Goal: Task Accomplishment & Management: Manage account settings

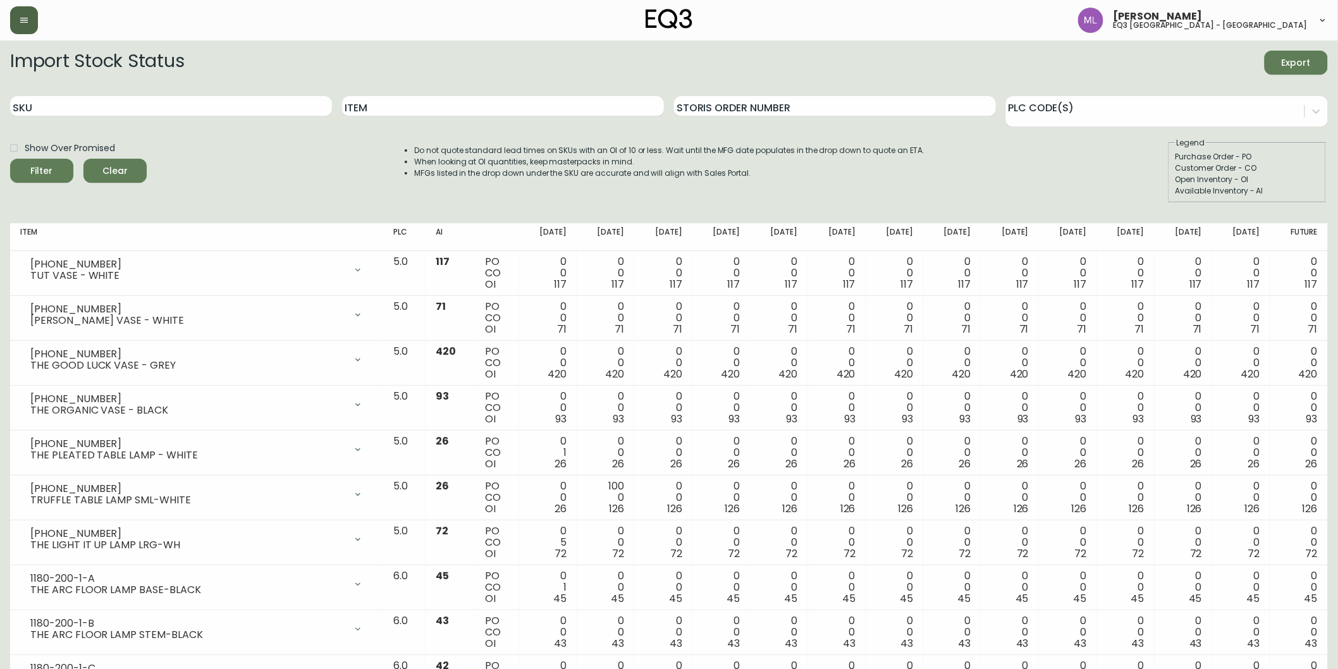
click at [20, 21] on icon "button" at bounding box center [24, 20] width 10 height 10
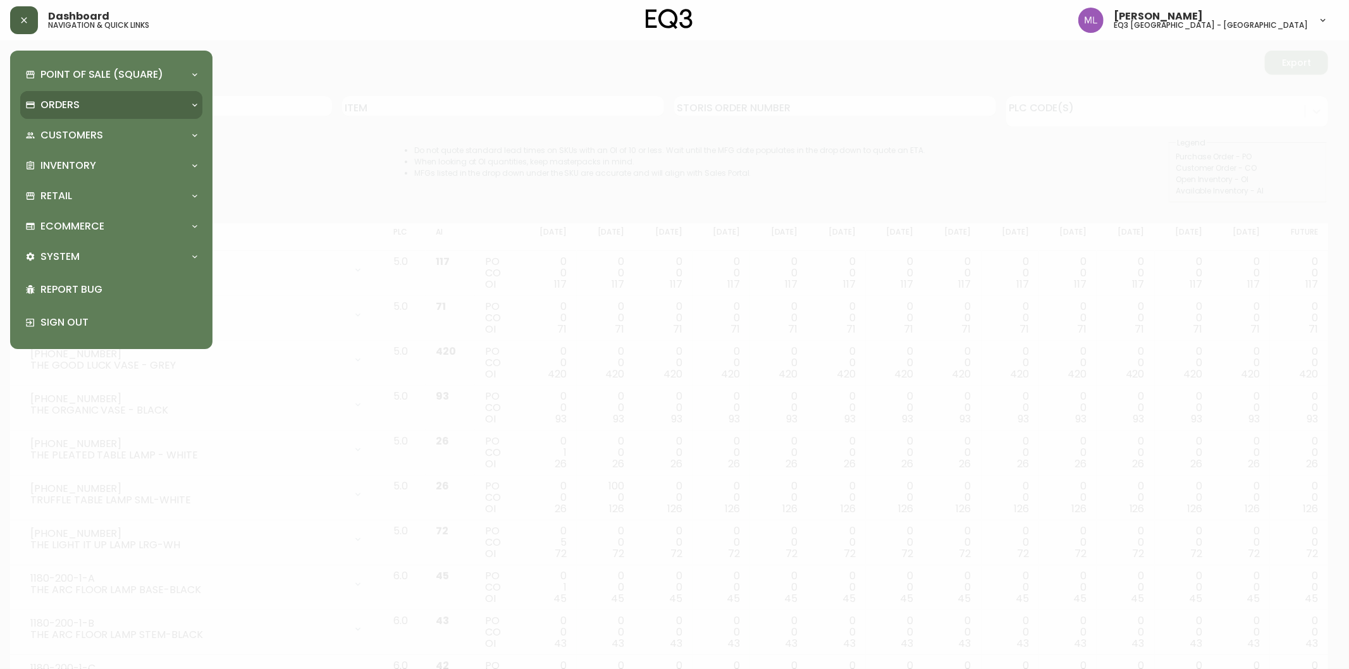
click at [87, 103] on div "Orders" at bounding box center [104, 105] width 159 height 14
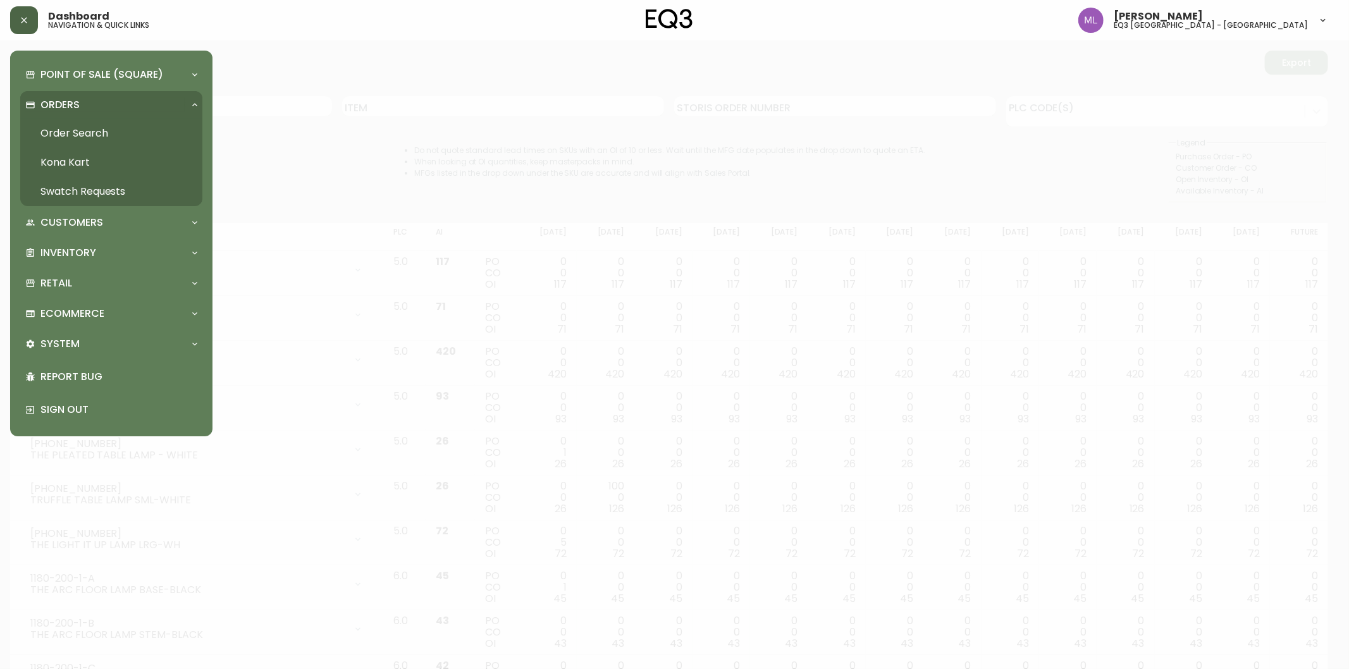
click at [96, 131] on link "Order Search" at bounding box center [111, 133] width 182 height 29
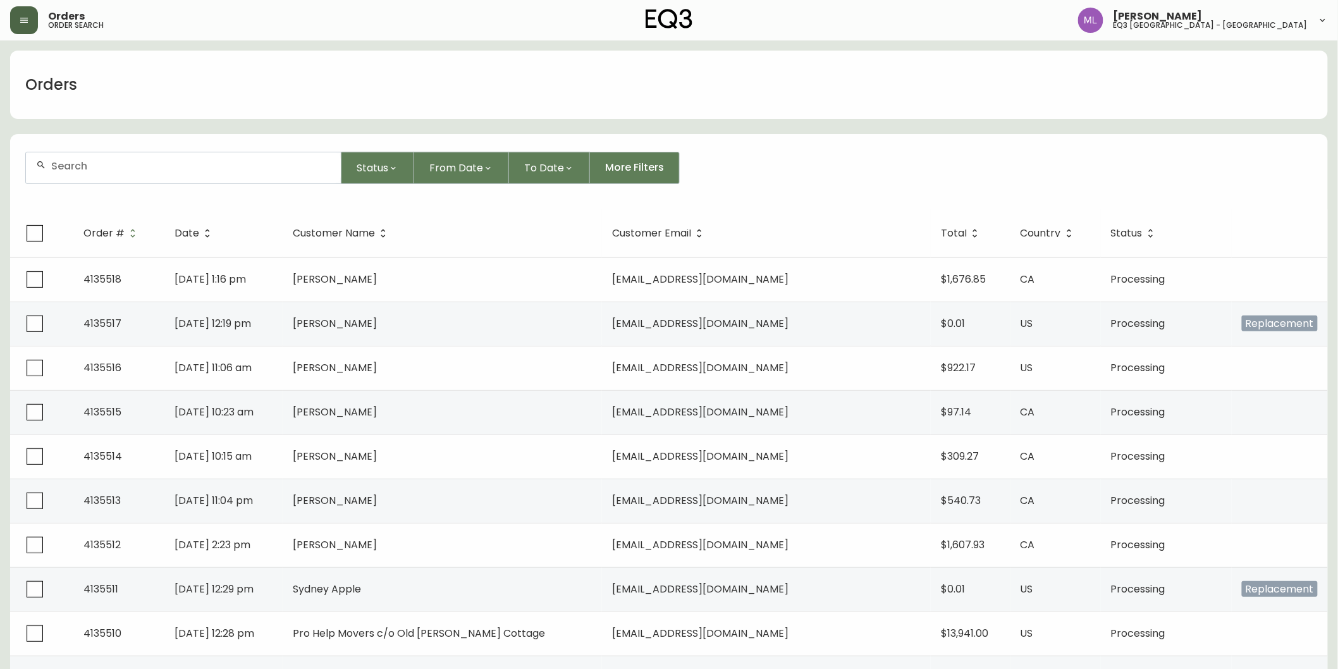
click at [137, 173] on div at bounding box center [183, 167] width 315 height 31
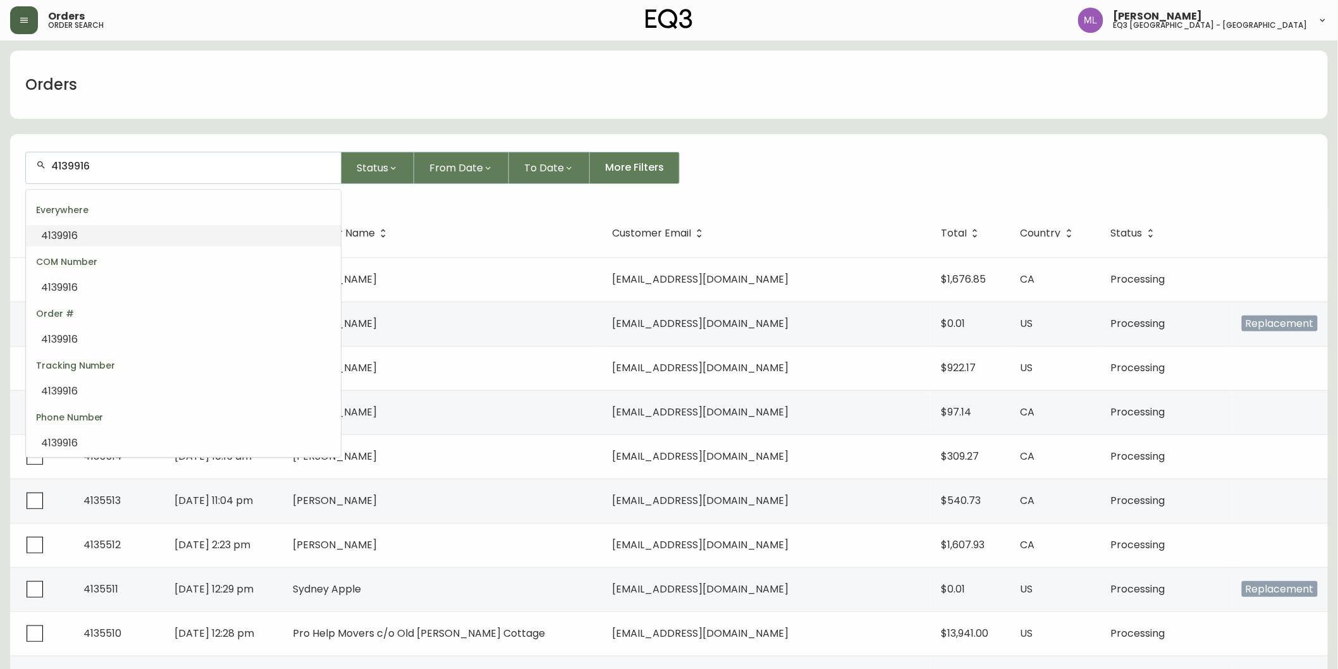
click at [105, 237] on li "4139916" at bounding box center [183, 236] width 315 height 22
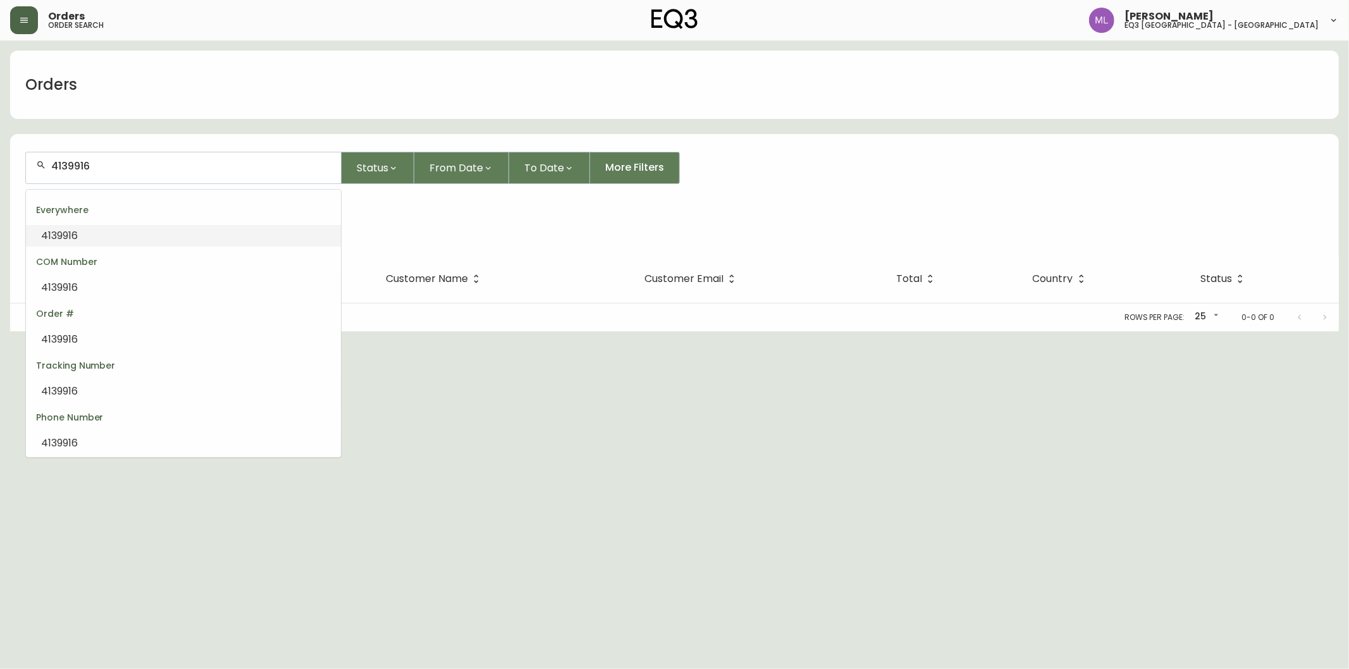
click at [75, 163] on input "4139916" at bounding box center [191, 166] width 280 height 12
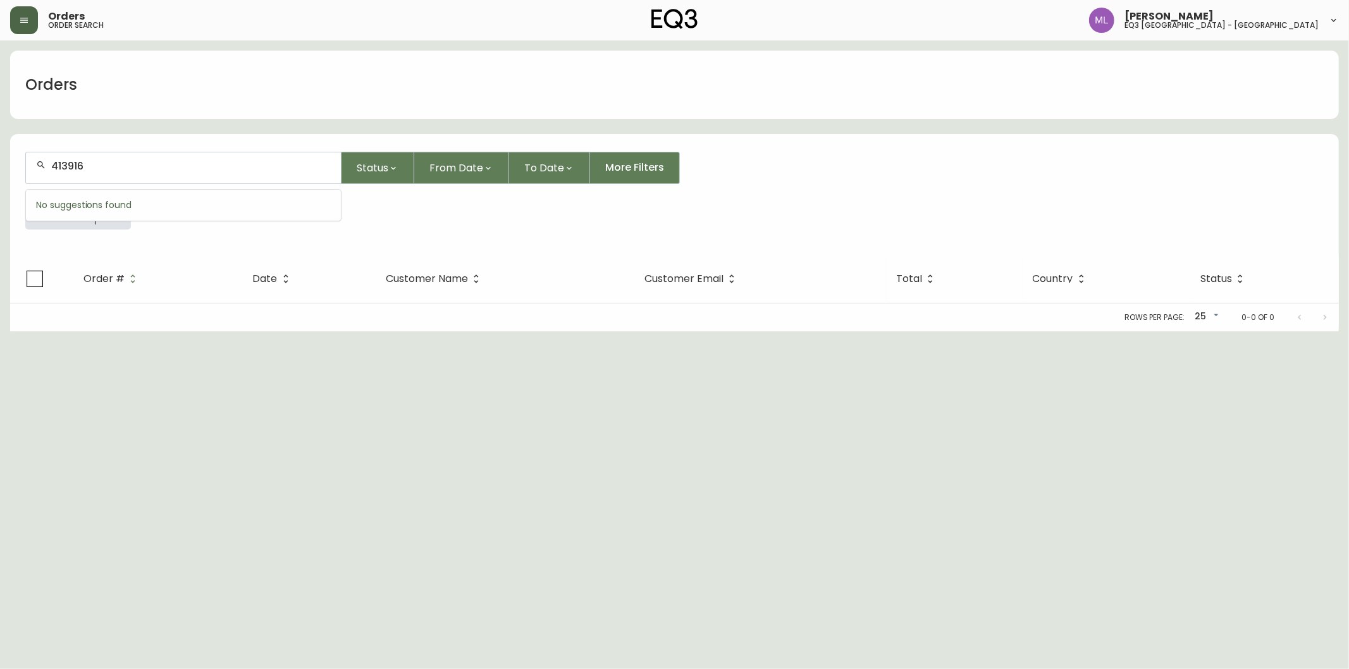
type input "413916"
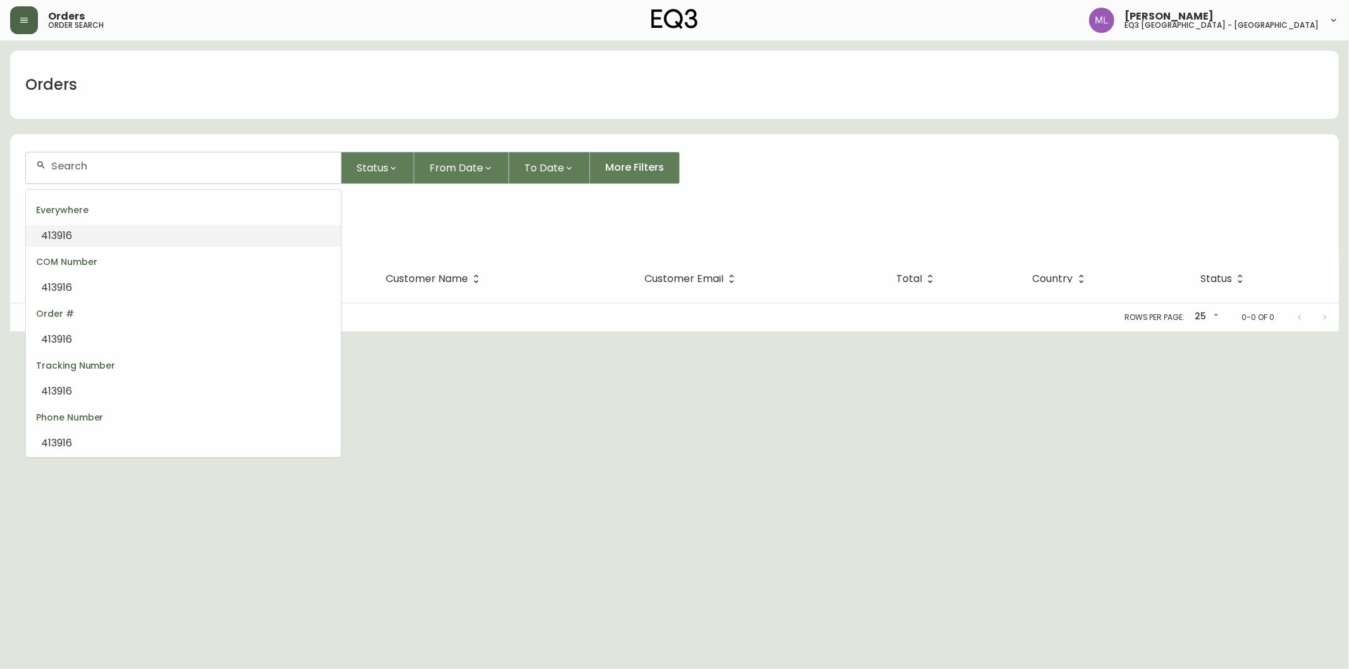
click at [75, 224] on div "Everywhere" at bounding box center [183, 210] width 315 height 30
click at [75, 230] on li "413916" at bounding box center [183, 236] width 315 height 22
drag, startPoint x: 216, startPoint y: 163, endPoint x: 68, endPoint y: 171, distance: 148.9
click at [68, 171] on input "413916" at bounding box center [191, 166] width 280 height 12
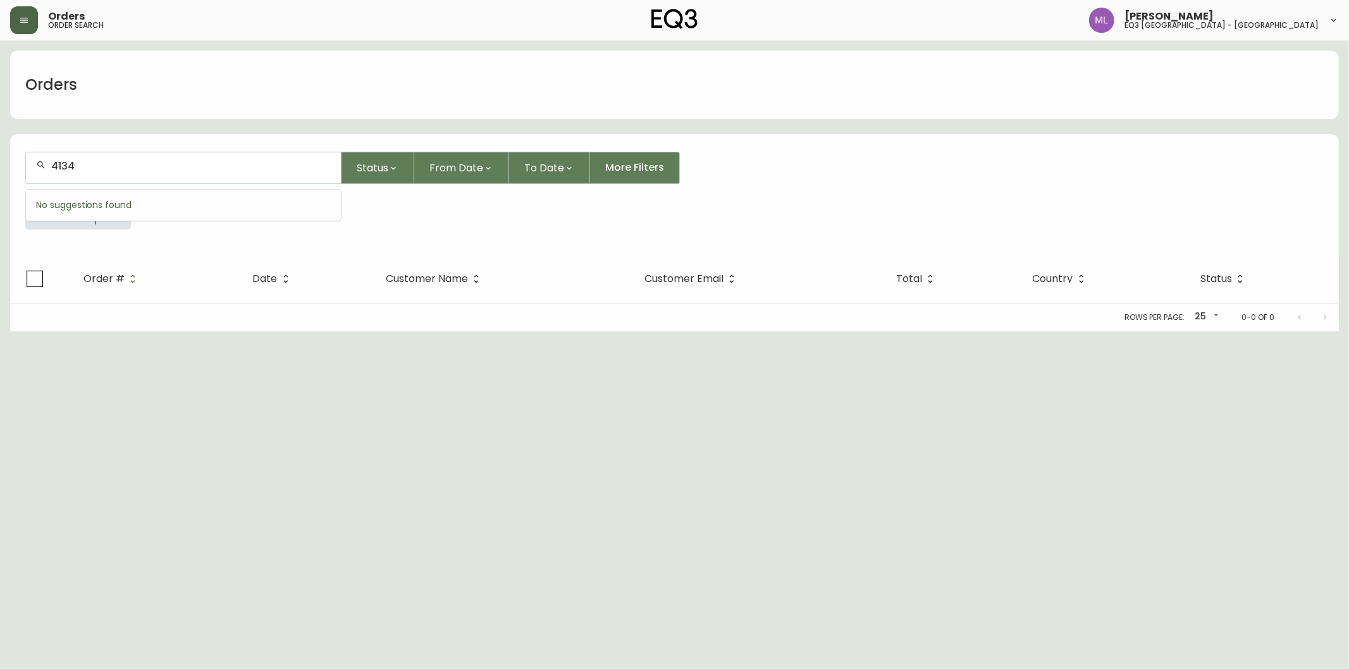
type input "41349"
type input "9"
type input "4164993"
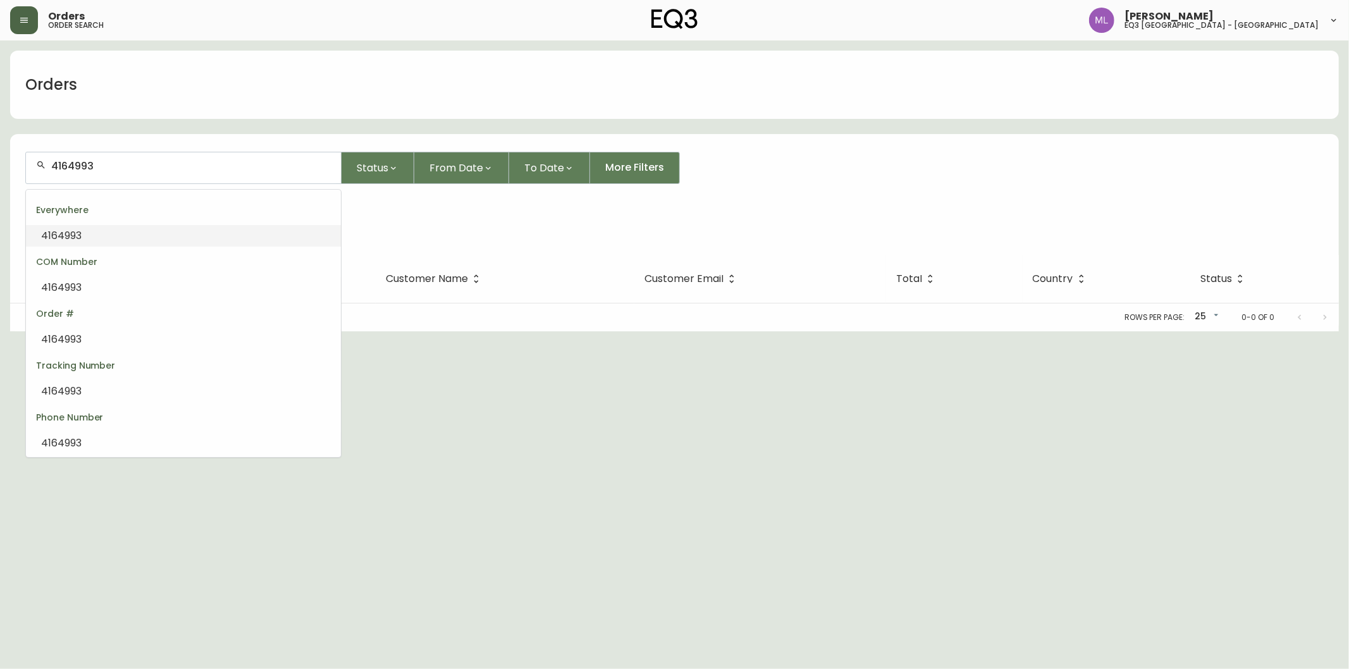
click at [110, 236] on li "4164993" at bounding box center [183, 236] width 315 height 22
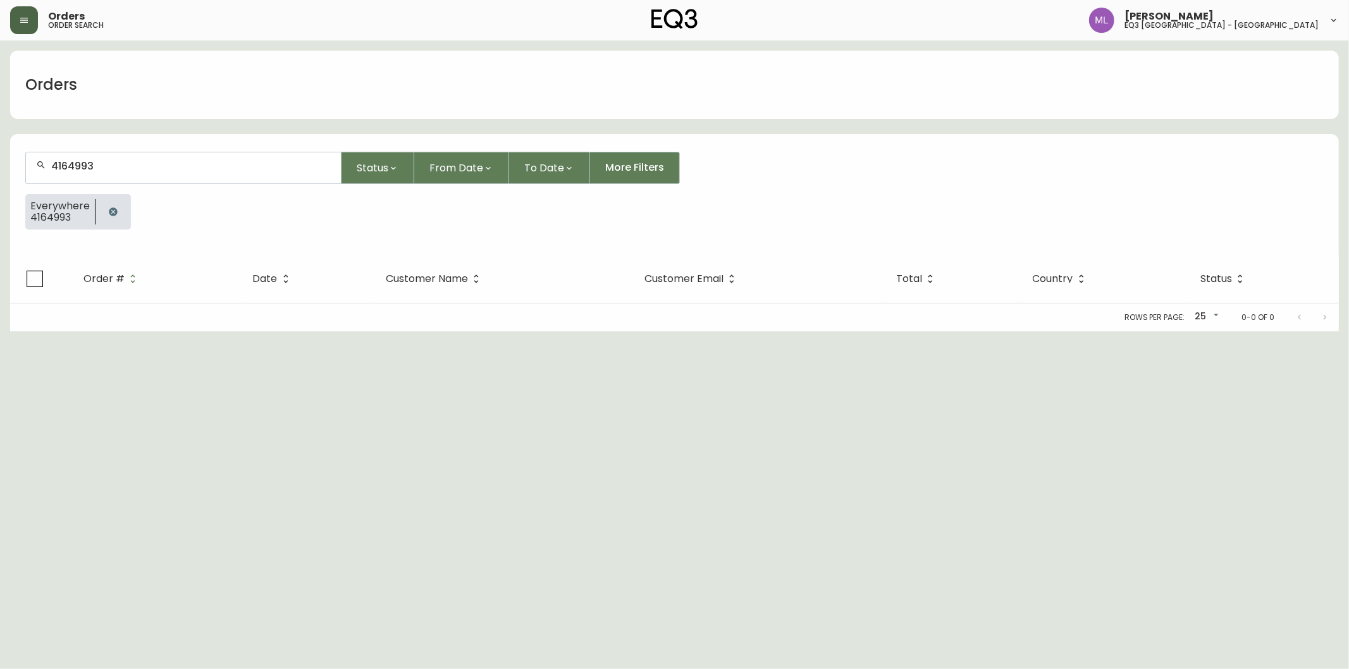
drag, startPoint x: 118, startPoint y: 182, endPoint x: 0, endPoint y: 169, distance: 118.3
click at [0, 173] on main "Orders 4164993 Status From Date To Date More Filters Everywhere 4164993 Order #…" at bounding box center [674, 185] width 1349 height 291
drag, startPoint x: 154, startPoint y: 180, endPoint x: 90, endPoint y: 178, distance: 63.3
click at [44, 159] on div "4164993" at bounding box center [183, 167] width 315 height 31
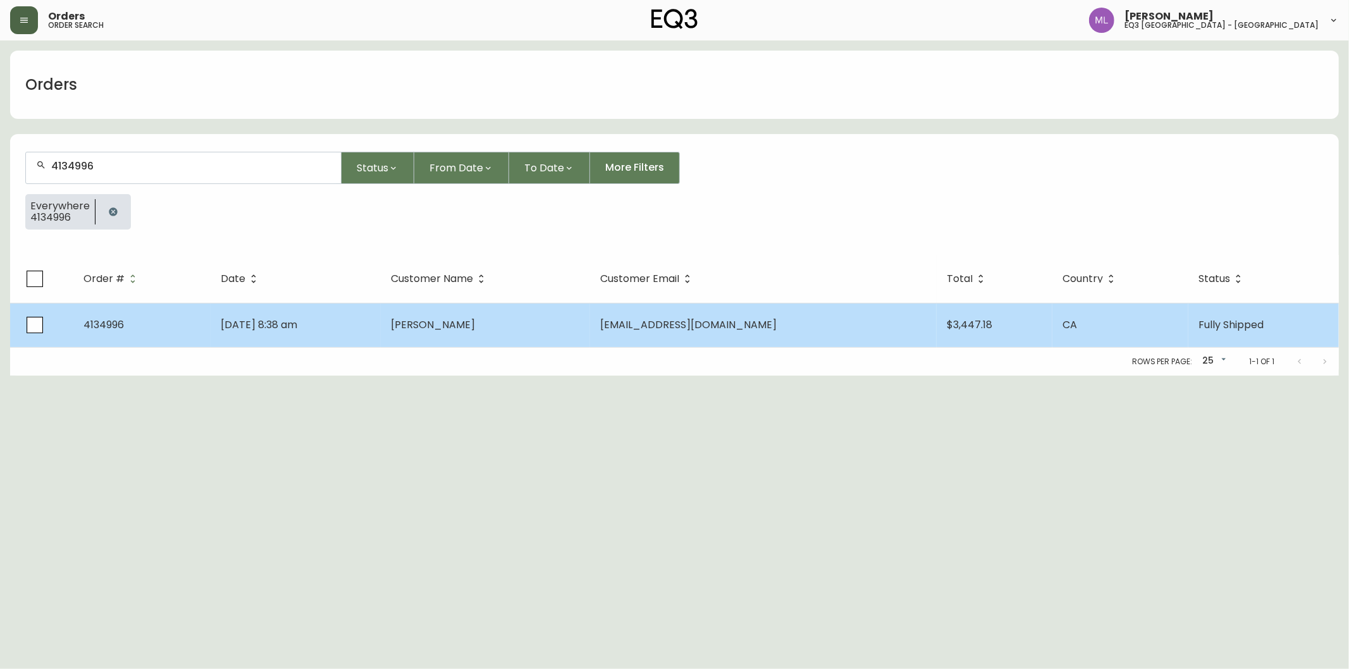
type input "4134996"
click at [459, 328] on span "[PERSON_NAME]" at bounding box center [433, 325] width 84 height 15
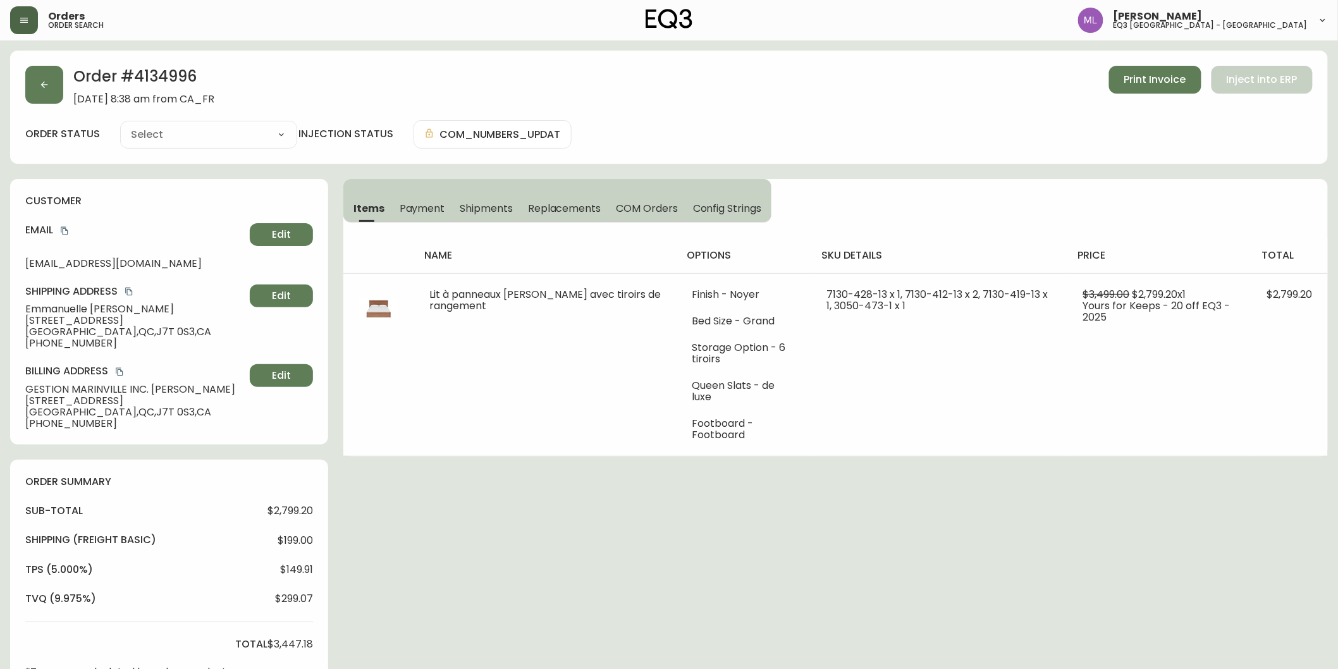
type input "Fully Shipped"
select select "FULLY_SHIPPED"
